Goal: Information Seeking & Learning: Find specific page/section

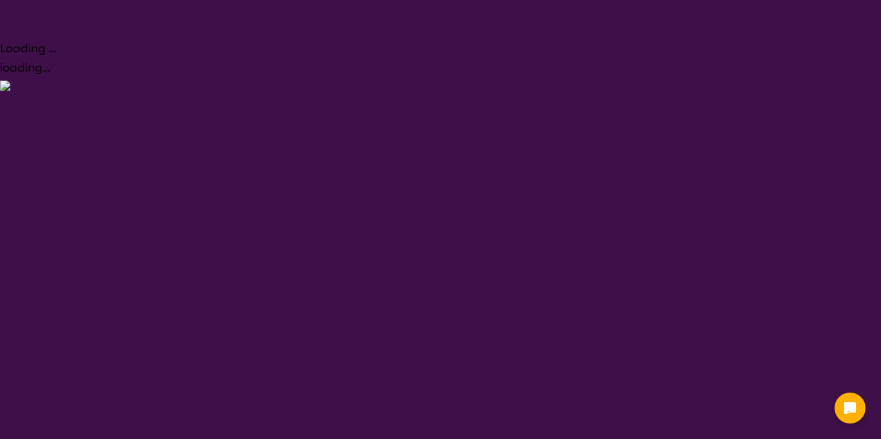
select select "Behaviour support"
select select "NDIS"
select select "Behaviour support"
select select "NDIS"
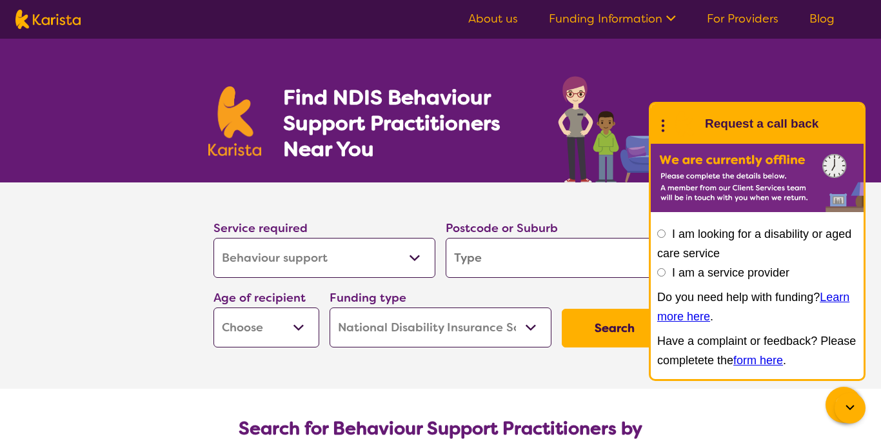
click at [306, 270] on select "Allied Health Assistant Assessment ([MEDICAL_DATA] or [MEDICAL_DATA]) Behaviour…" at bounding box center [325, 258] width 222 height 40
click at [466, 266] on input "search" at bounding box center [557, 258] width 222 height 40
type input "b"
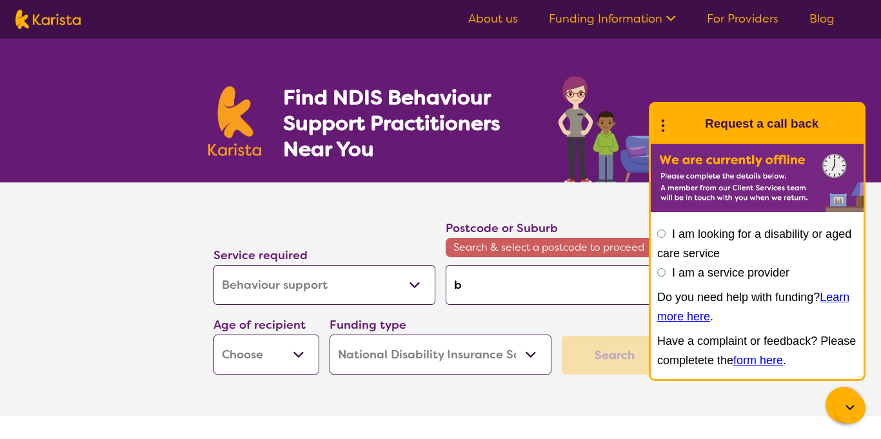
type input "b1"
type input "b12"
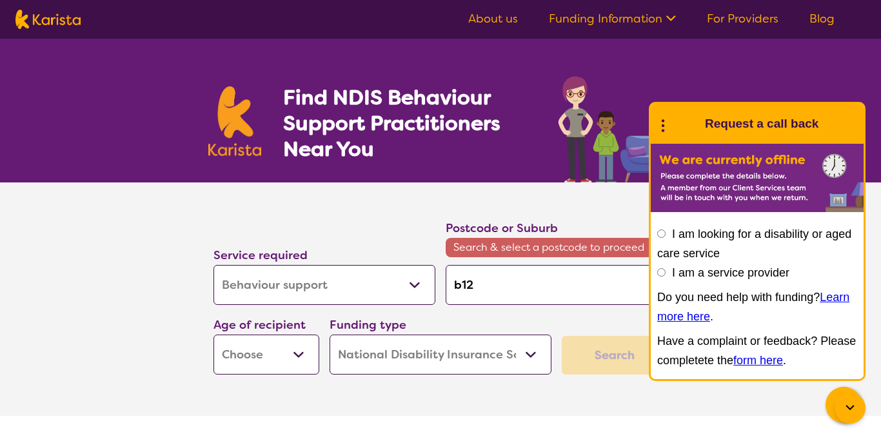
type input "b12"
type input "b12 9"
type input "b12 9h"
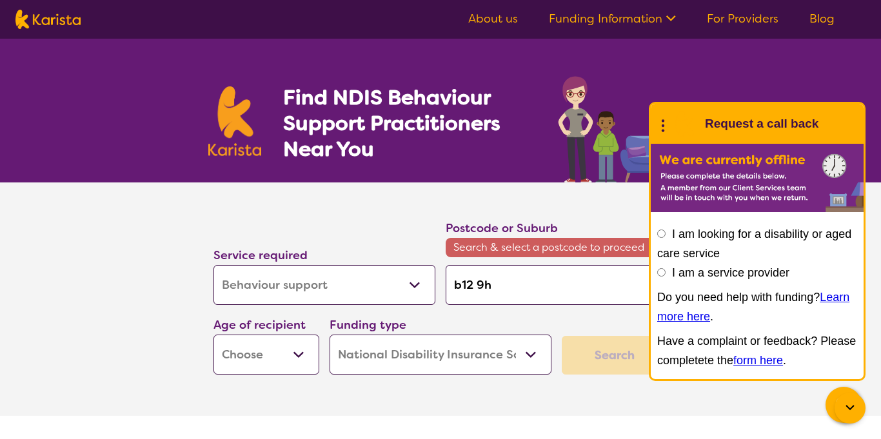
type input "b12 9hb"
click at [599, 341] on div "Search" at bounding box center [615, 355] width 106 height 39
click at [304, 355] on select "Early Childhood - 0 to 9 Child - 10 to 11 Adolescent - 12 to 17 Adult - 18 to 6…" at bounding box center [267, 355] width 106 height 40
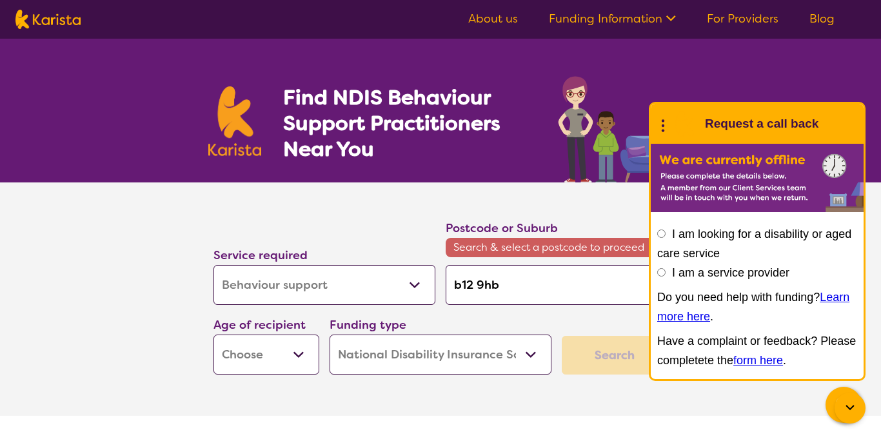
select select "EC"
click at [214, 335] on select "Early Childhood - 0 to 9 Child - 10 to 11 Adolescent - 12 to 17 Adult - 18 to 6…" at bounding box center [267, 355] width 106 height 40
select select "EC"
click at [439, 366] on select "Home Care Package (HCP) National Disability Insurance Scheme (NDIS) I don't know" at bounding box center [441, 355] width 222 height 40
select select "HCP"
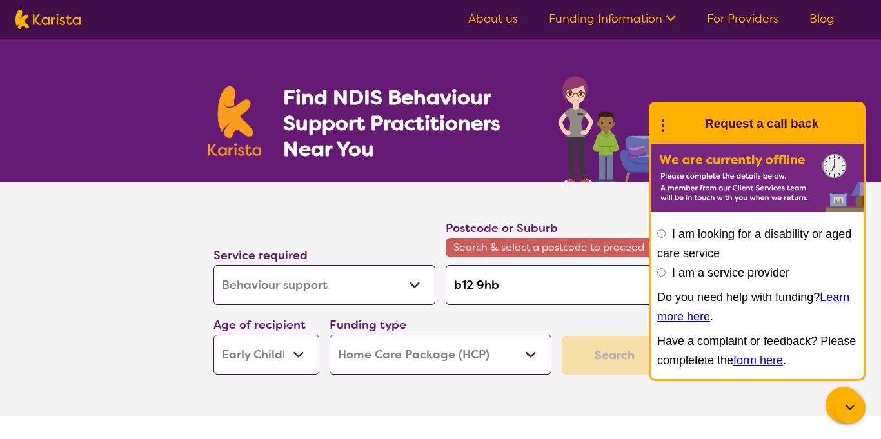
click at [330, 335] on select "Home Care Package (HCP) National Disability Insurance Scheme (NDIS) I don't know" at bounding box center [441, 355] width 222 height 40
select select "HCP"
click at [617, 361] on div "Search" at bounding box center [615, 355] width 106 height 39
